Goal: Navigation & Orientation: Understand site structure

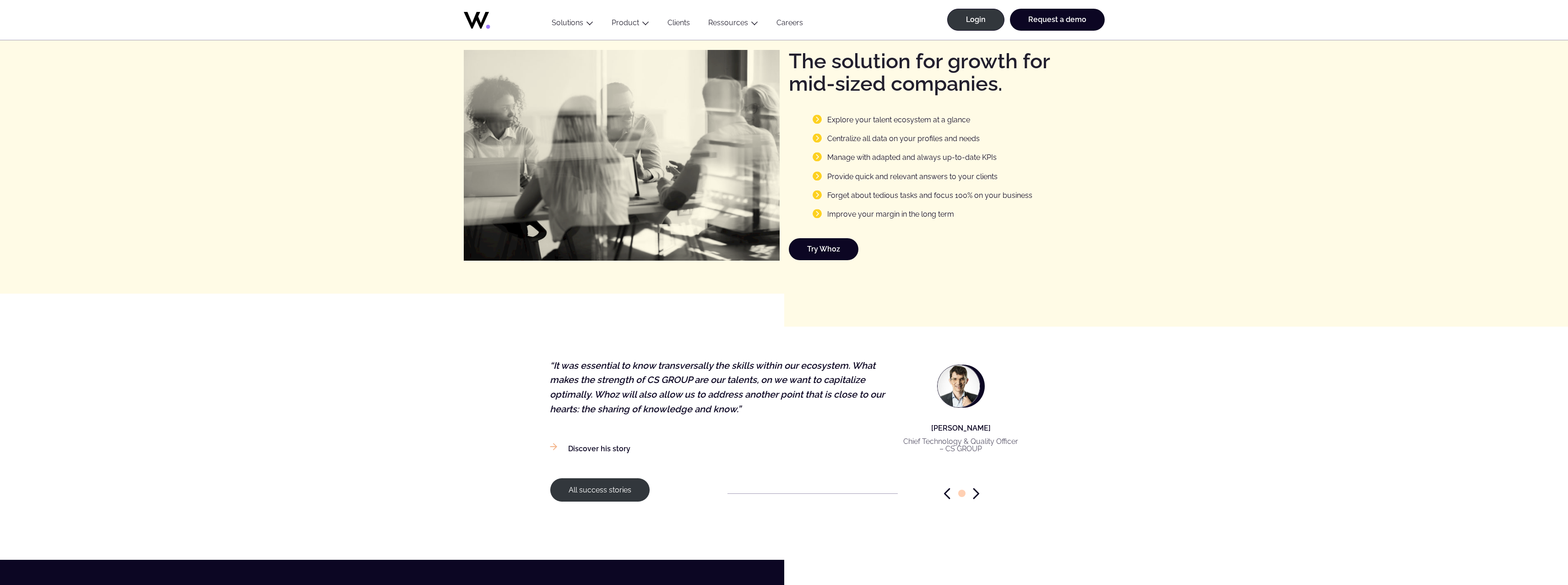
scroll to position [1072, 0]
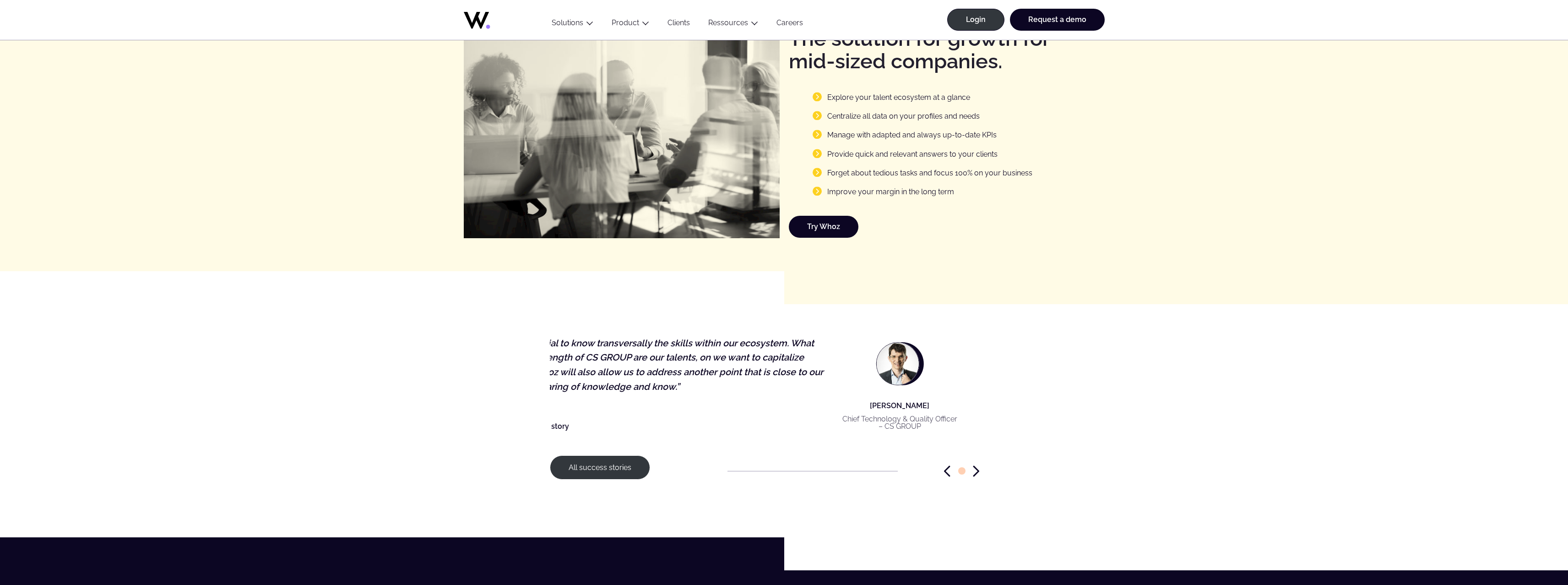
click at [941, 400] on p "[PERSON_NAME]" at bounding box center [900, 405] width 116 height 11
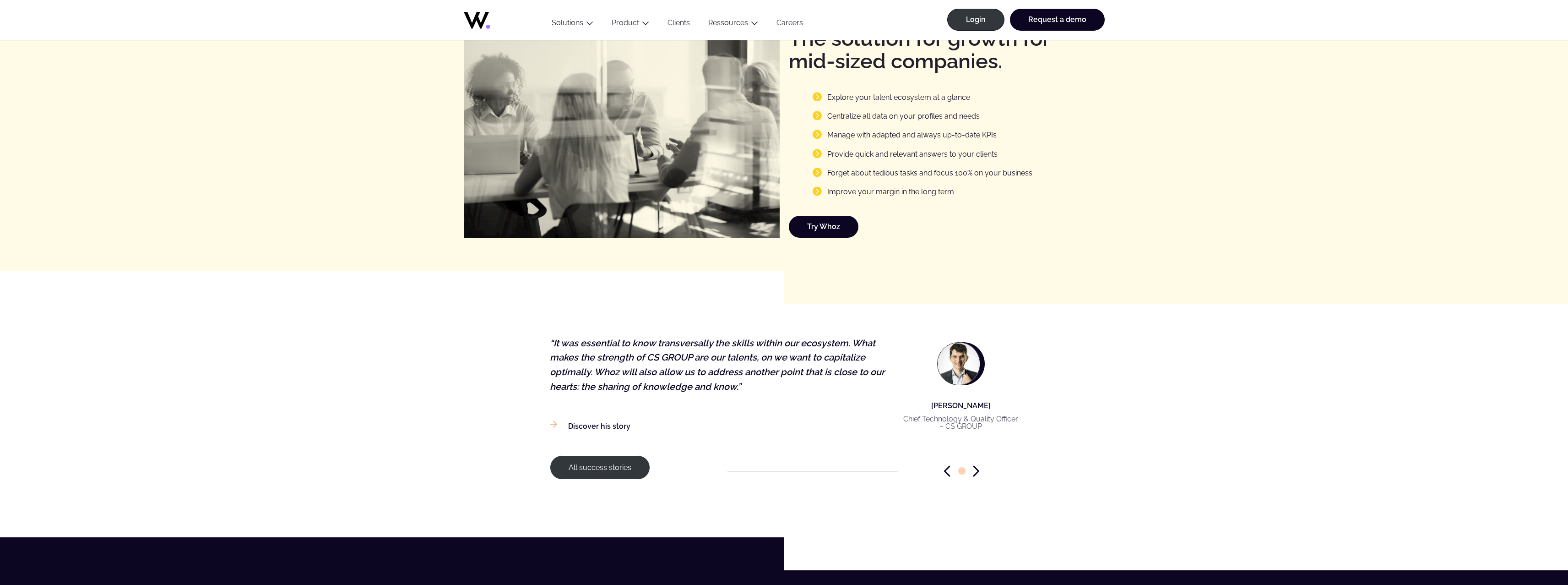
click at [932, 405] on p "[PERSON_NAME]" at bounding box center [961, 405] width 116 height 11
click at [955, 406] on p "[PERSON_NAME]" at bounding box center [982, 405] width 116 height 11
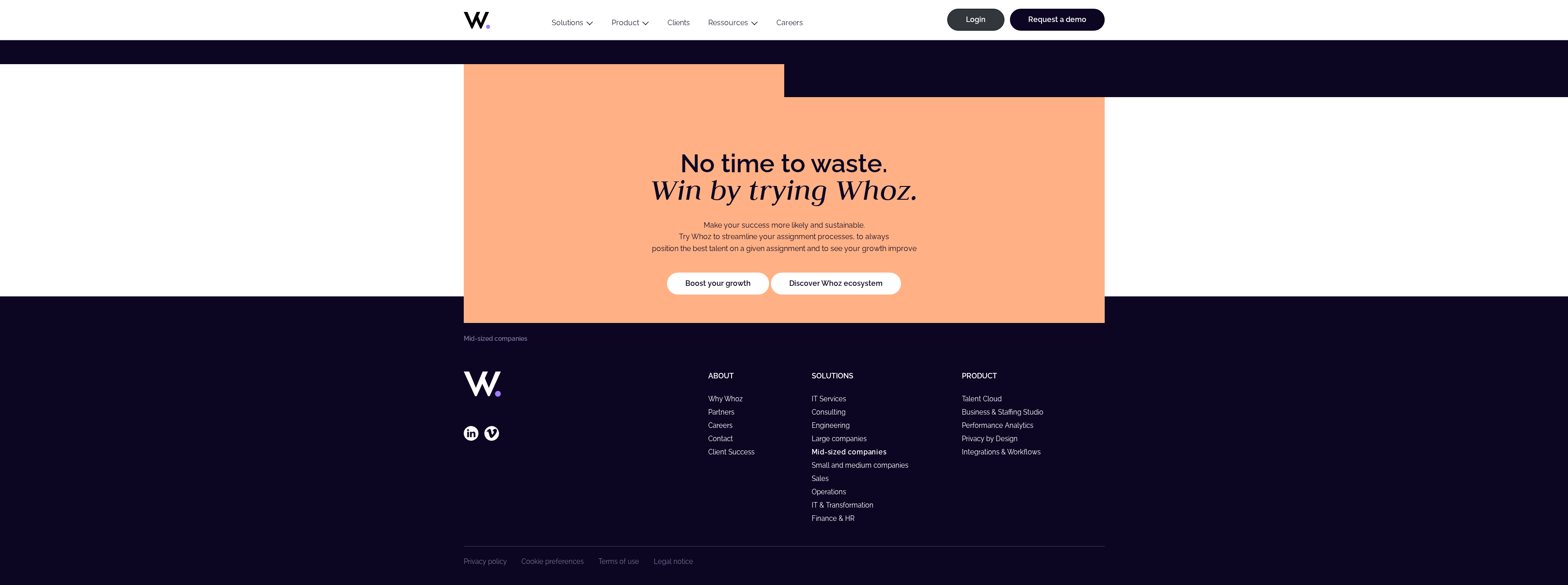
scroll to position [1790, 0]
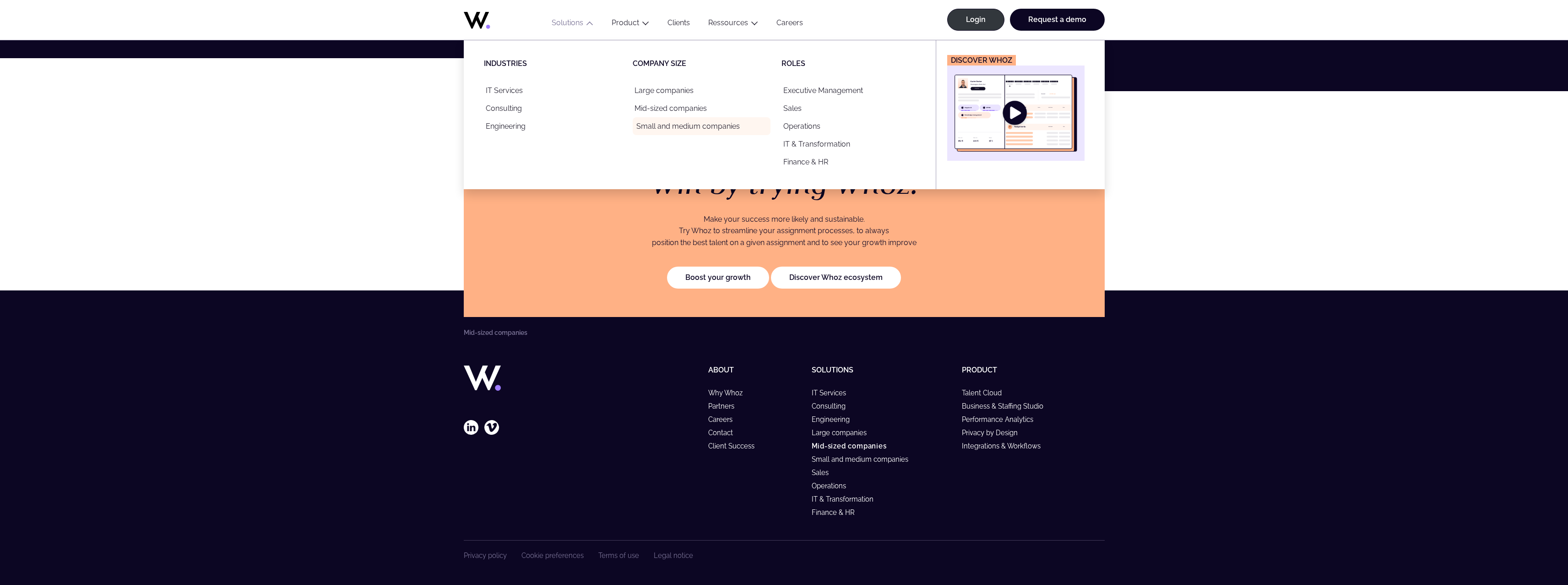
click at [685, 128] on link "Small and medium companies" at bounding box center [701, 126] width 138 height 18
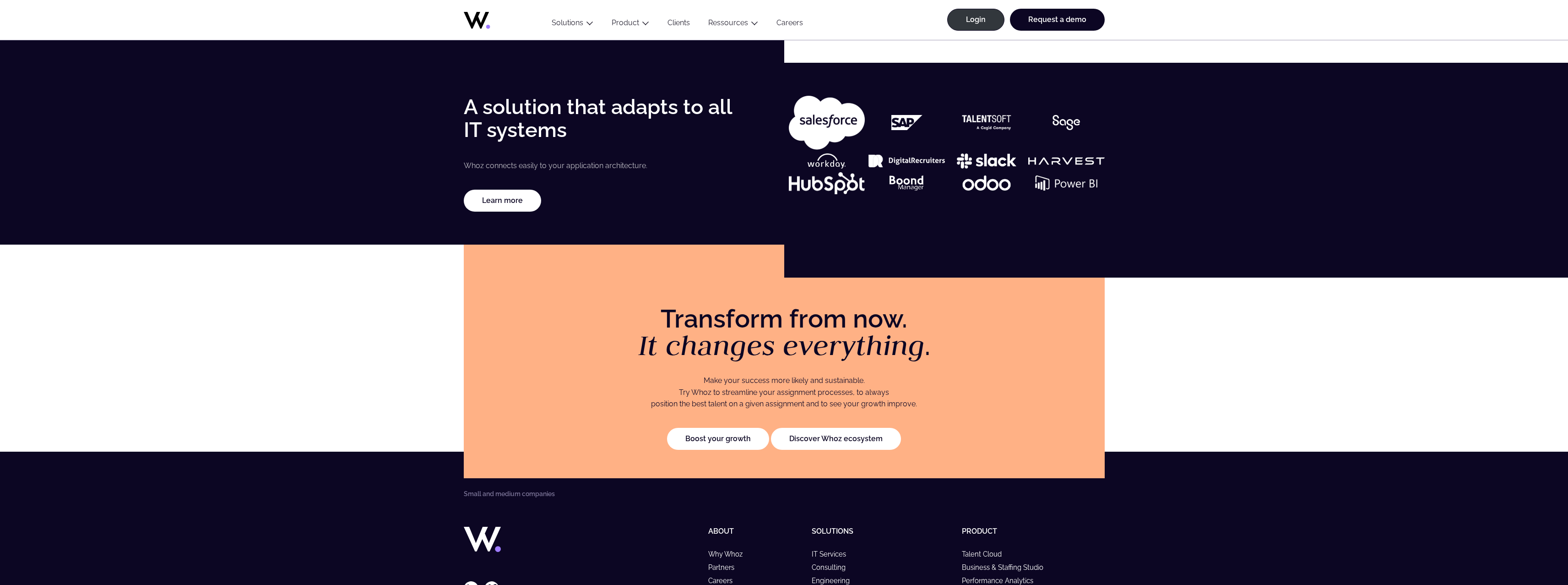
scroll to position [1737, 0]
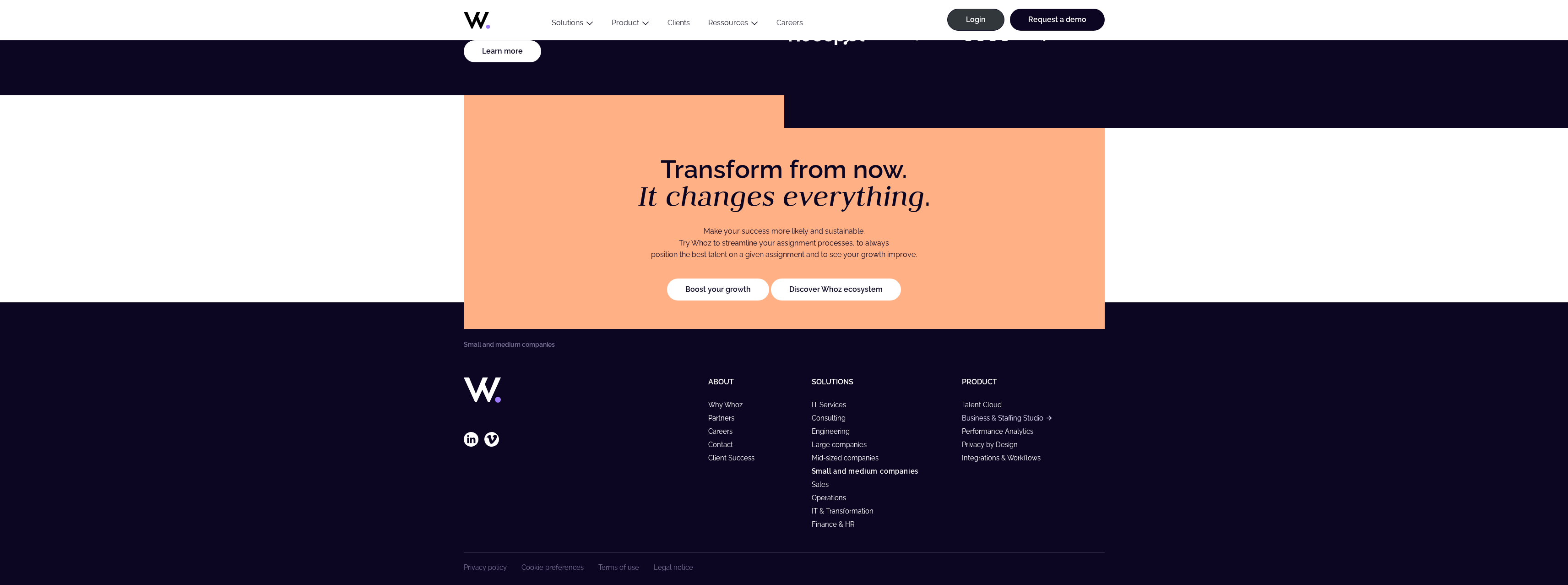
click at [1013, 414] on link "Business & Staffing Studio" at bounding box center [1007, 418] width 90 height 8
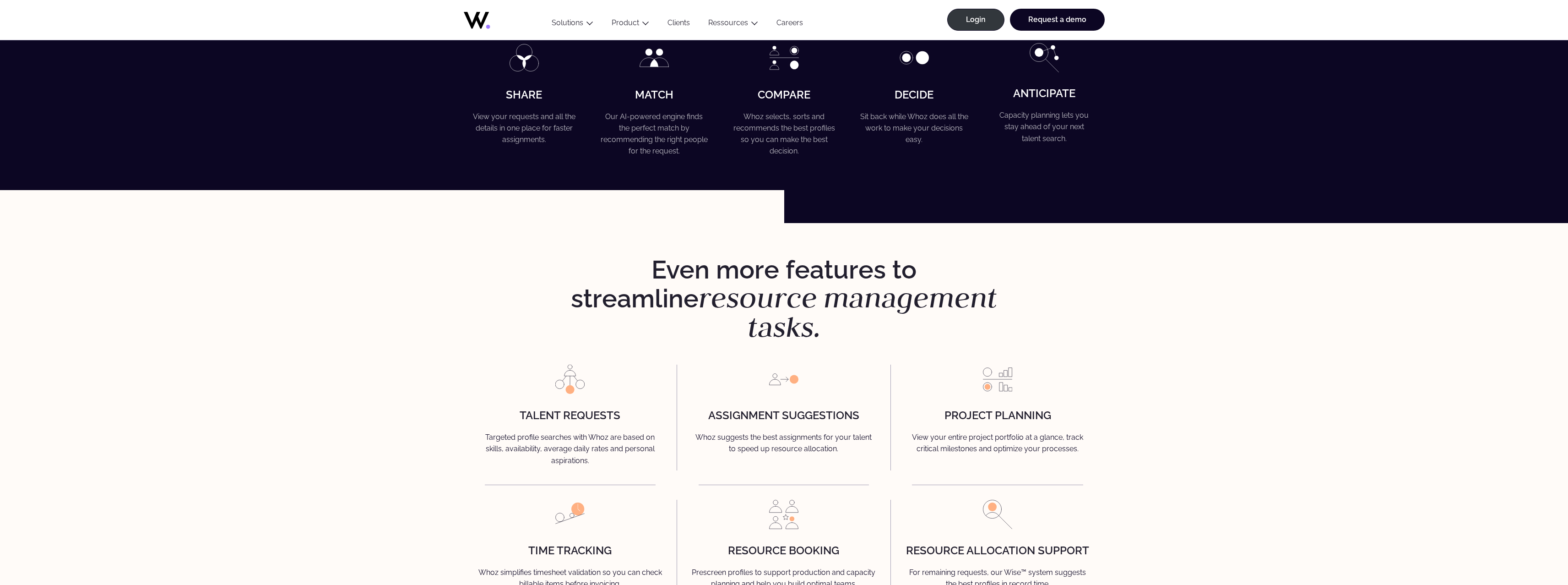
scroll to position [2496, 0]
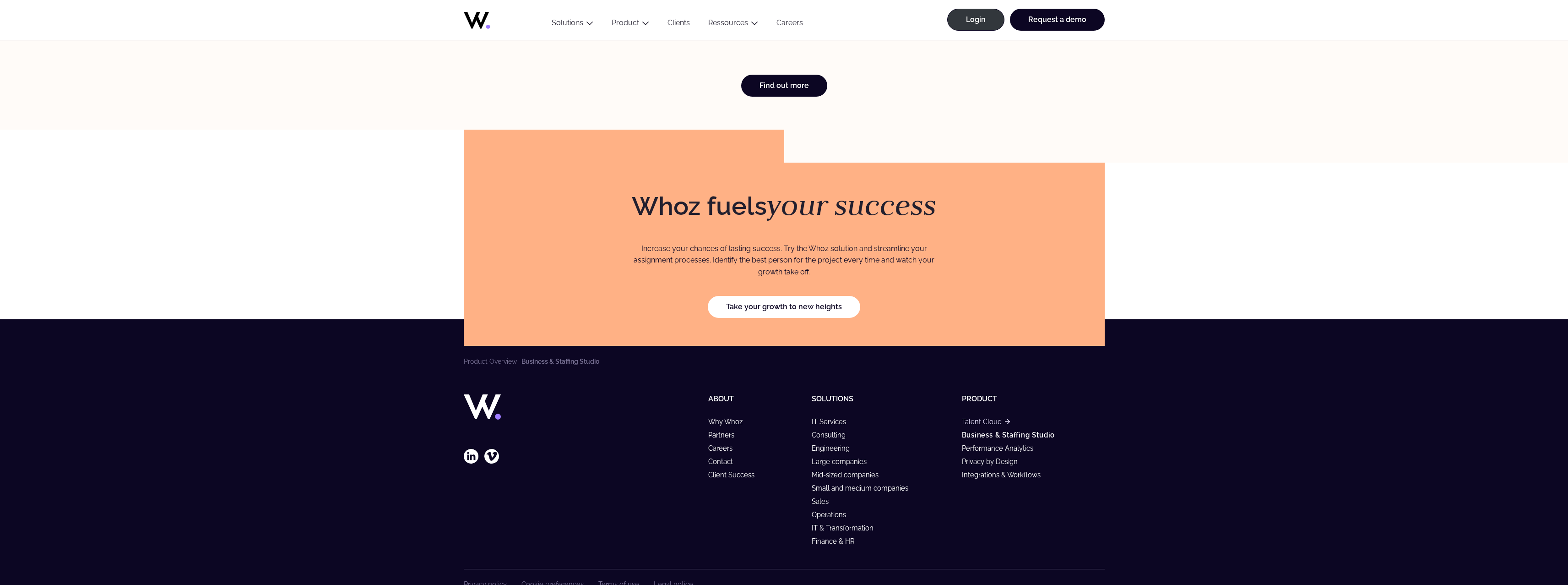
click at [985, 418] on link "Talent Cloud" at bounding box center [986, 422] width 48 height 8
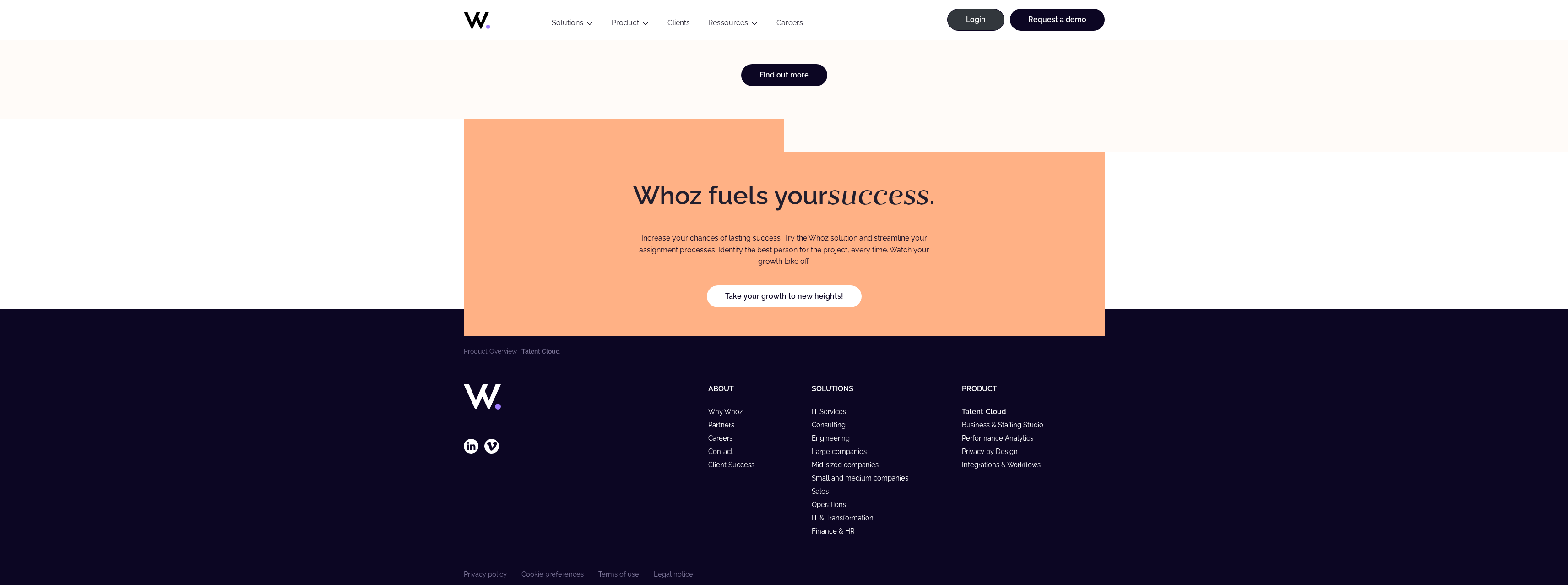
scroll to position [2706, 0]
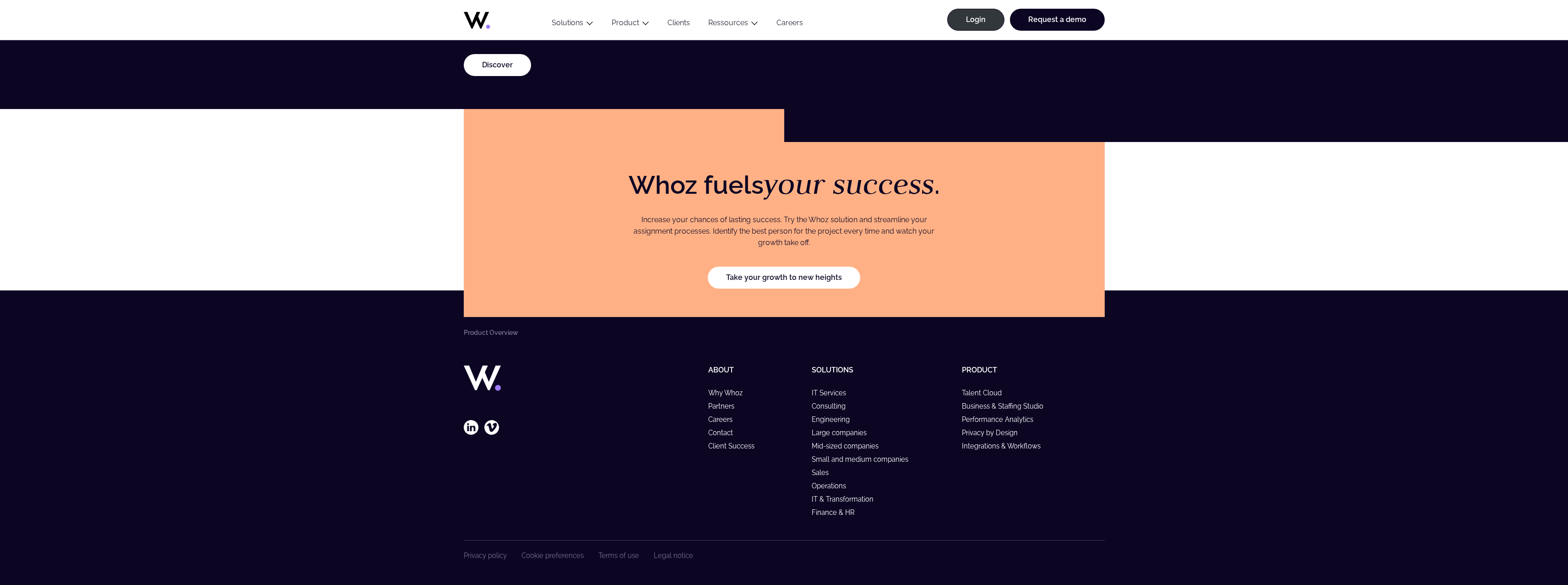
scroll to position [1493, 0]
